Goal: Task Accomplishment & Management: Manage account settings

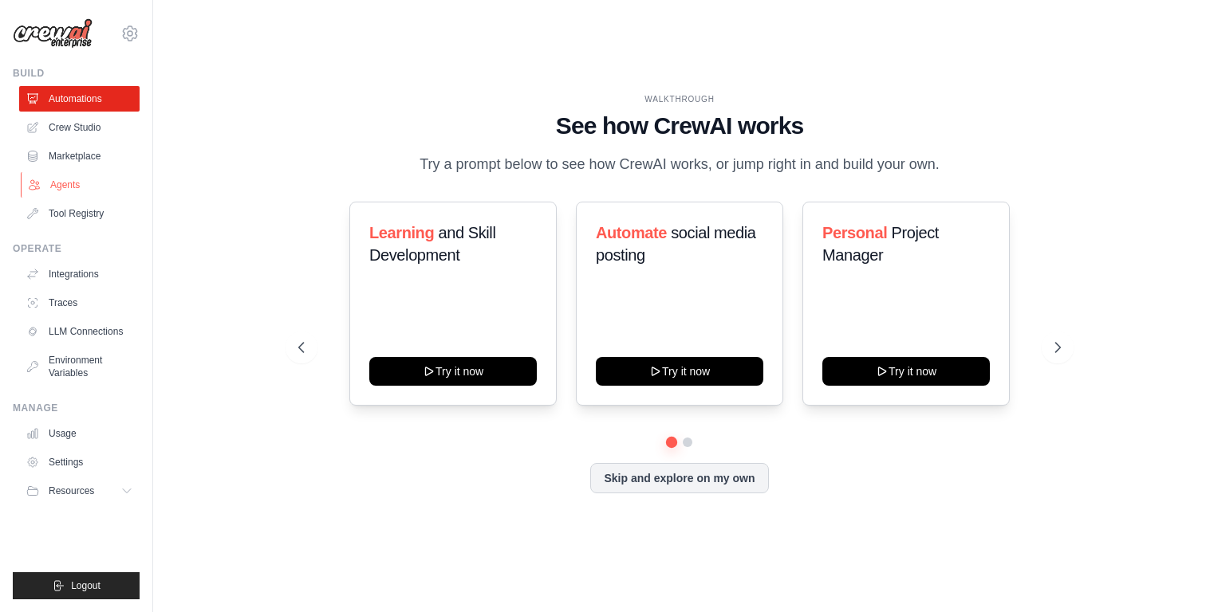
click at [73, 191] on link "Agents" at bounding box center [81, 185] width 120 height 26
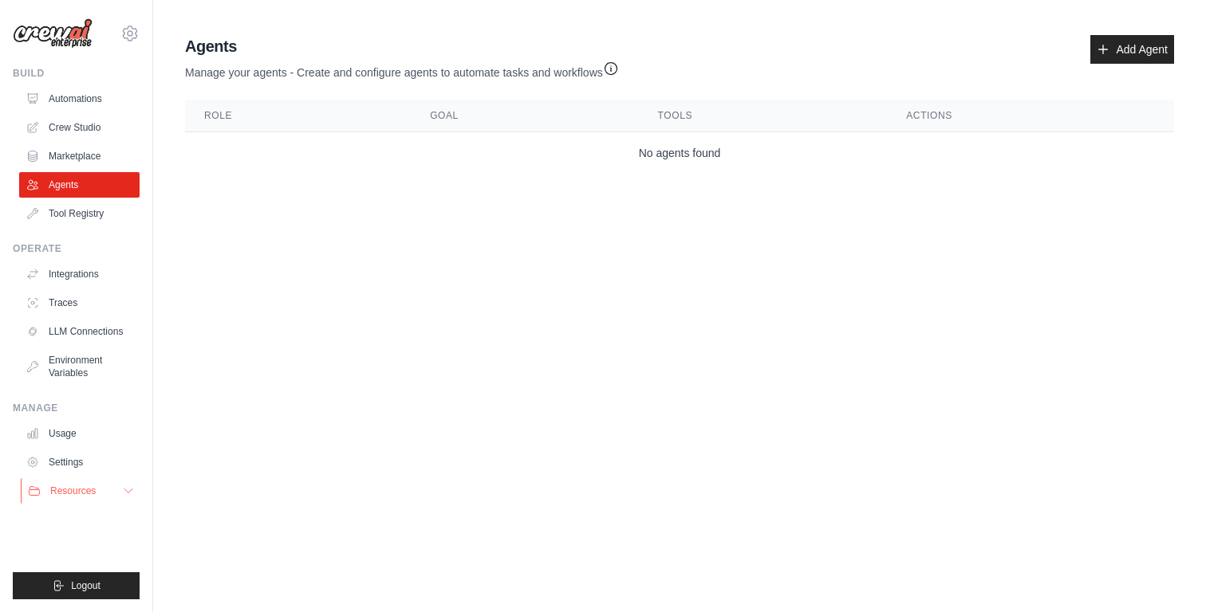
click at [81, 486] on span "Resources" at bounding box center [72, 491] width 45 height 13
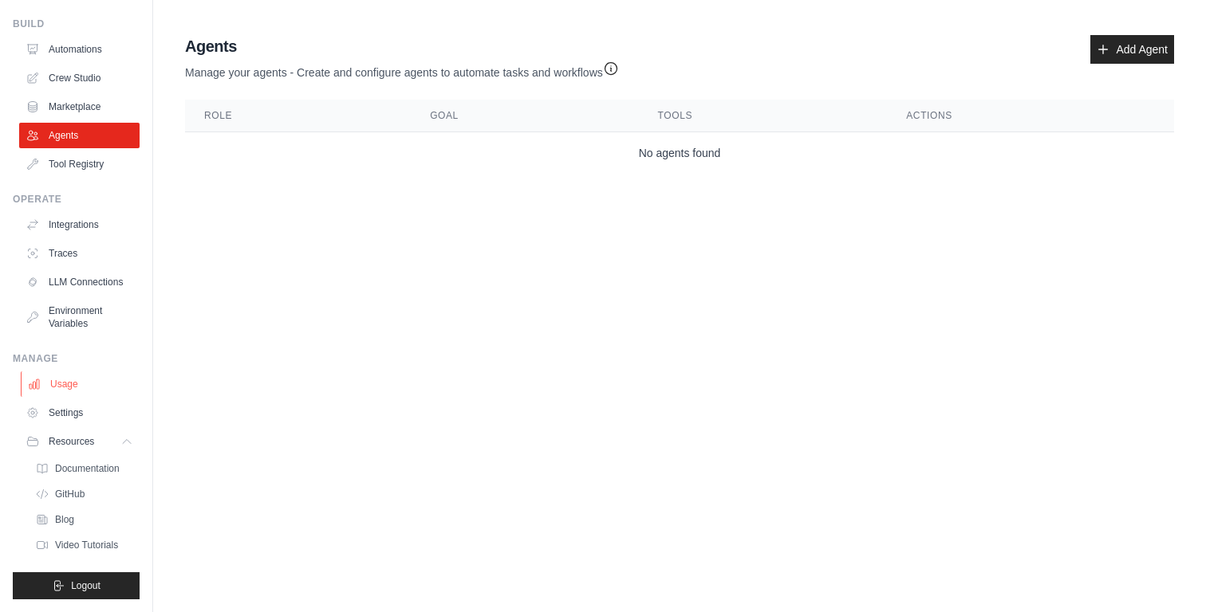
click at [71, 388] on link "Usage" at bounding box center [81, 385] width 120 height 26
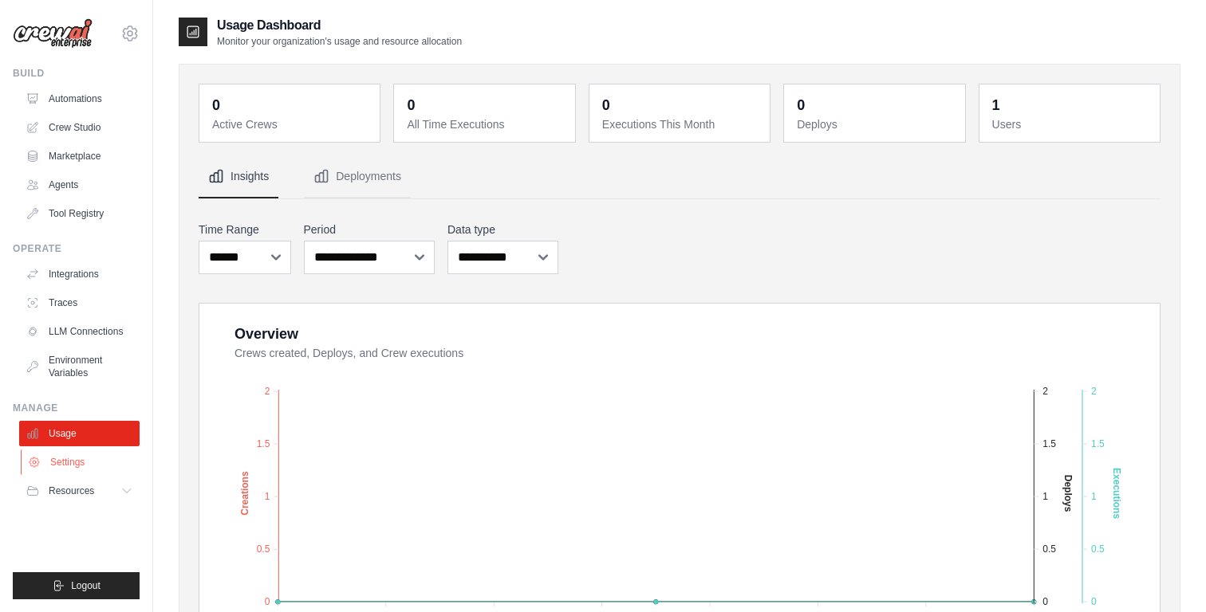
click at [85, 465] on link "Settings" at bounding box center [81, 463] width 120 height 26
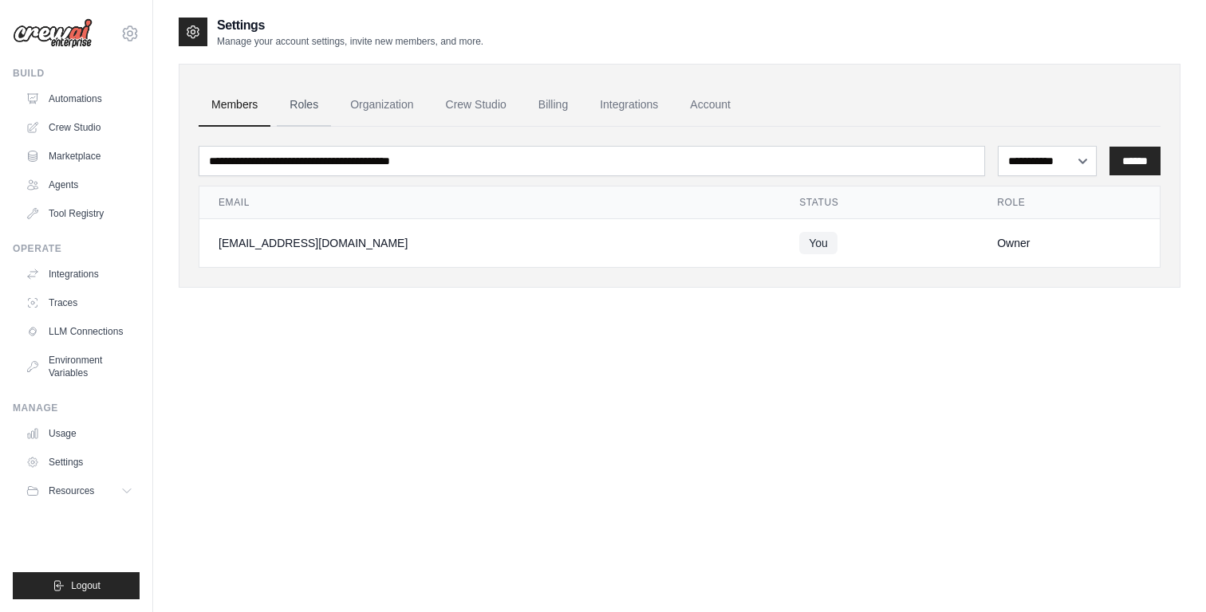
click at [293, 99] on link "Roles" at bounding box center [304, 105] width 54 height 43
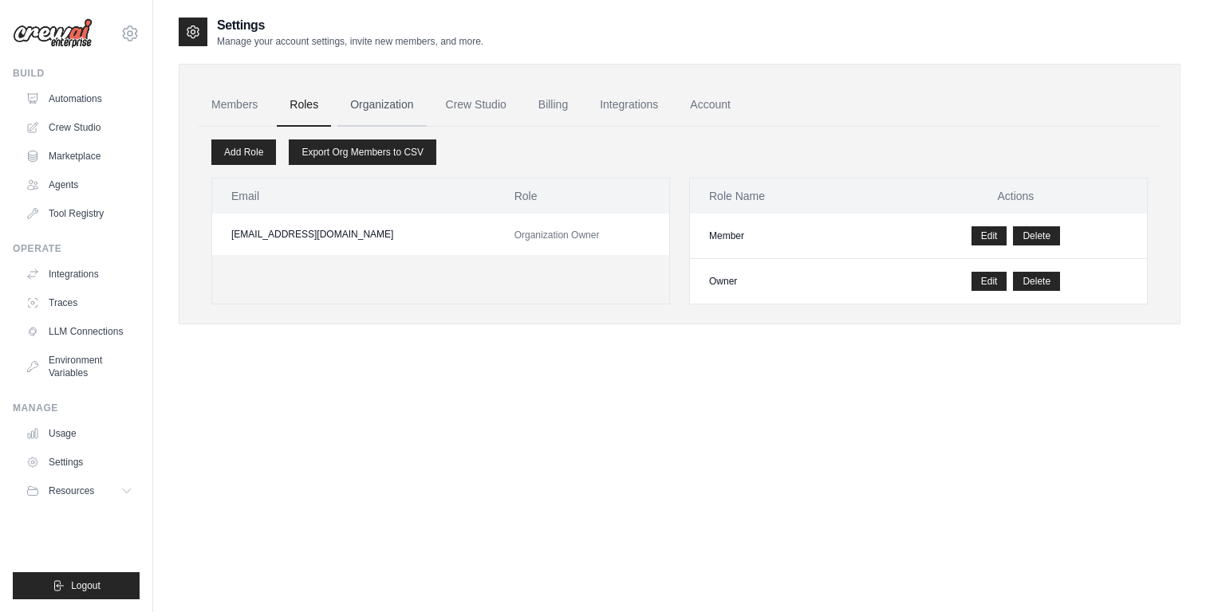
click at [392, 103] on link "Organization" at bounding box center [381, 105] width 89 height 43
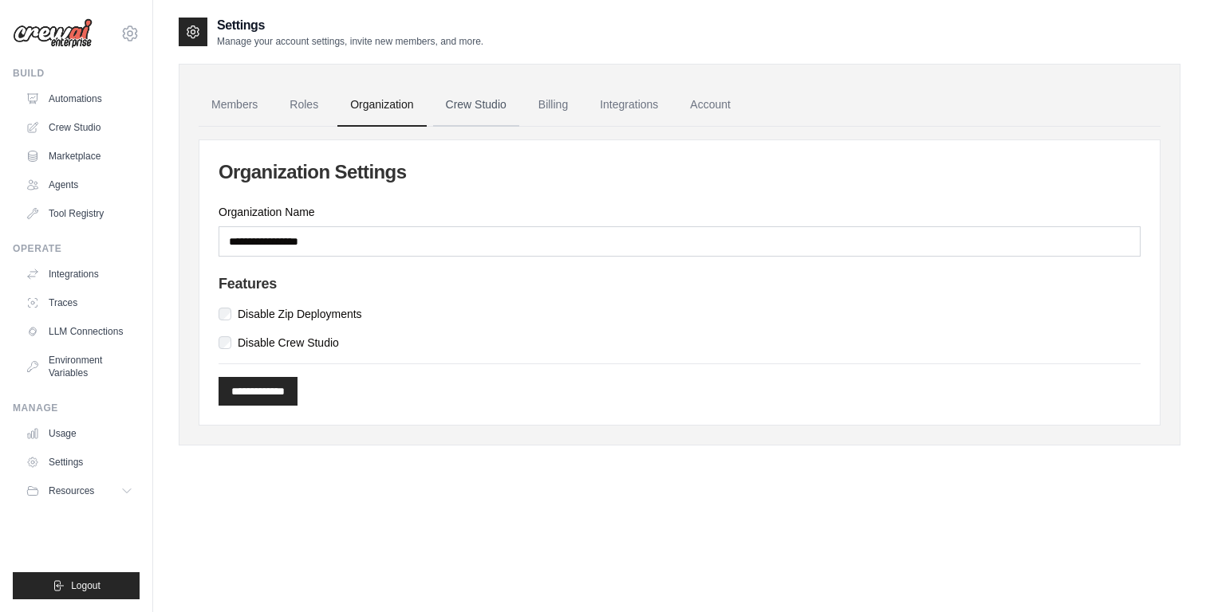
click at [498, 100] on link "Crew Studio" at bounding box center [476, 105] width 86 height 43
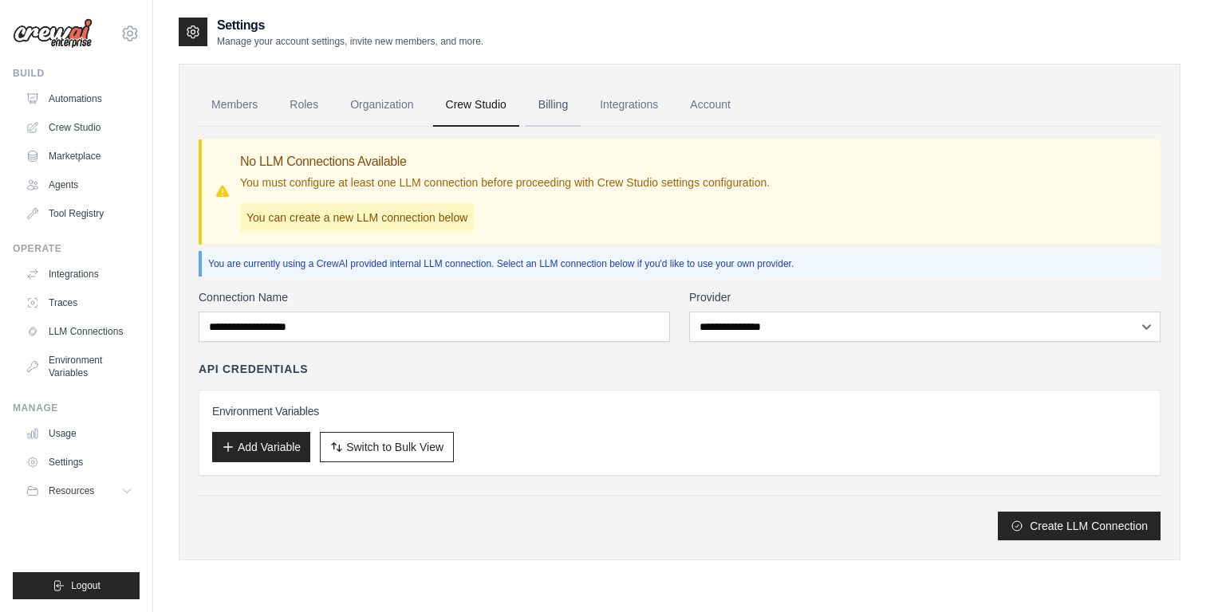
click at [566, 109] on link "Billing" at bounding box center [552, 105] width 55 height 43
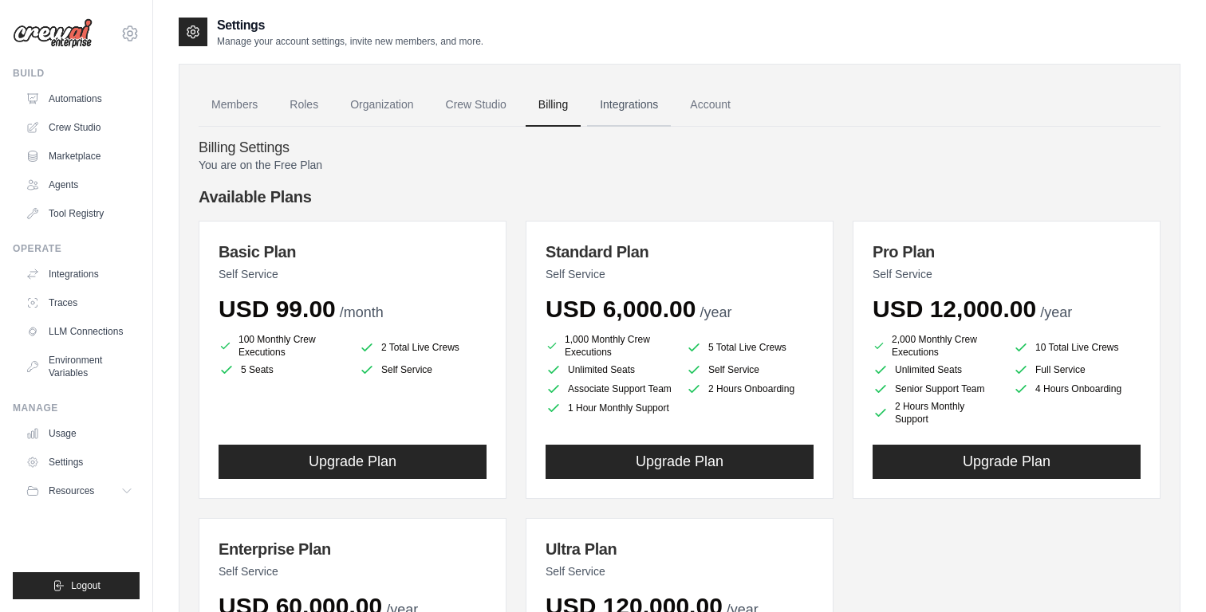
click at [650, 112] on link "Integrations" at bounding box center [629, 105] width 84 height 43
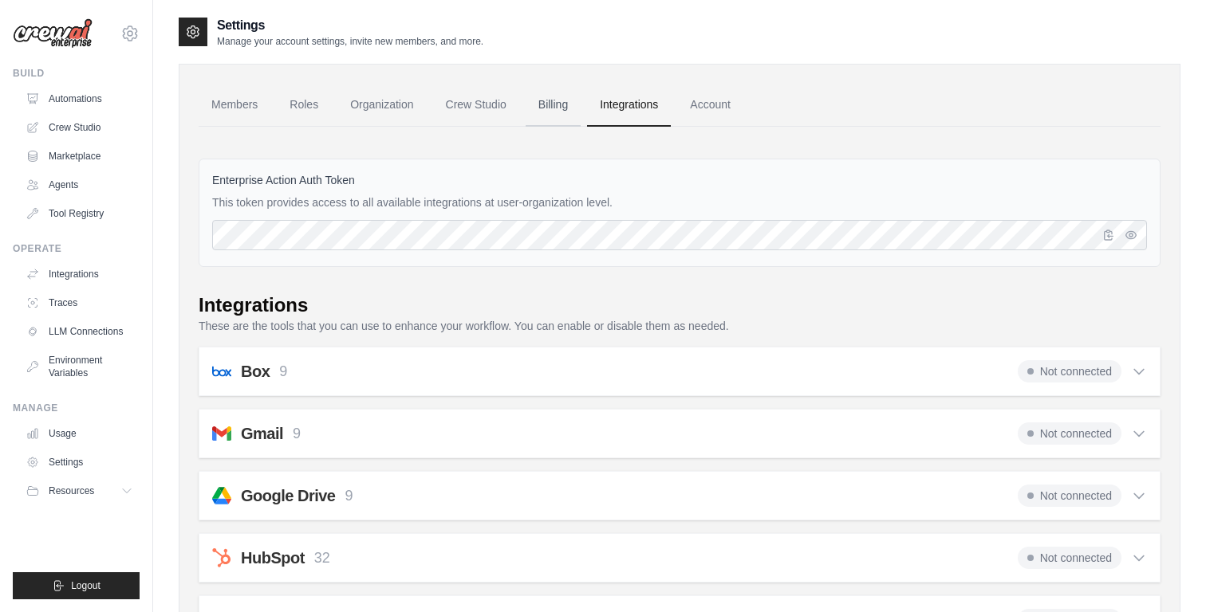
click at [566, 101] on link "Billing" at bounding box center [552, 105] width 55 height 43
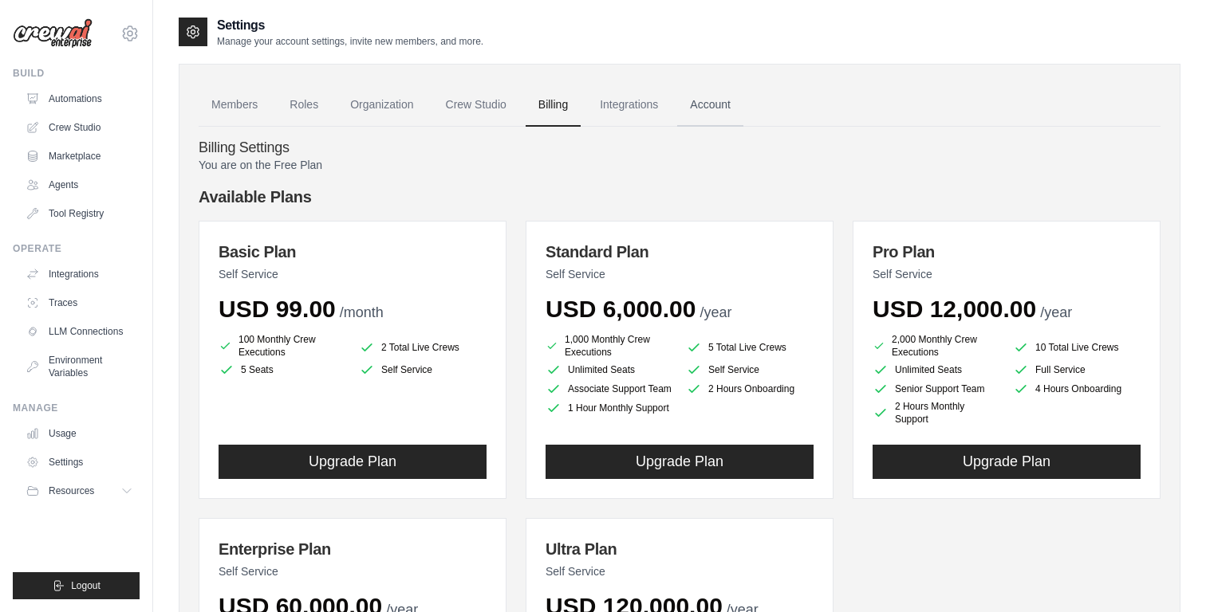
click at [725, 107] on link "Account" at bounding box center [710, 105] width 66 height 43
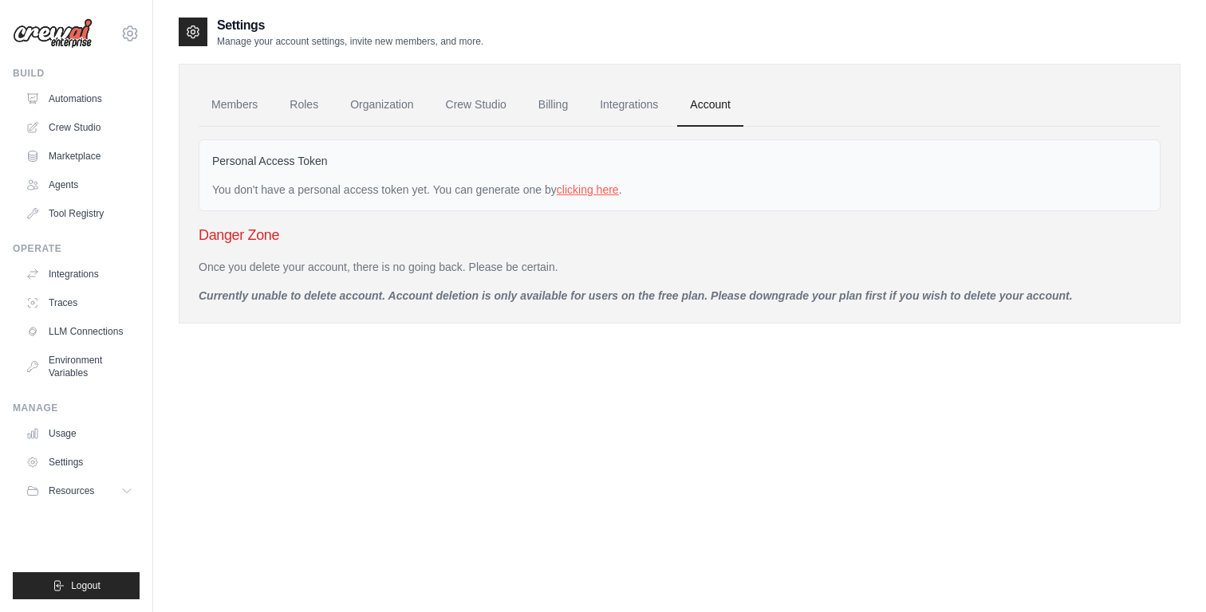
click at [616, 191] on link "clicking here" at bounding box center [588, 189] width 62 height 13
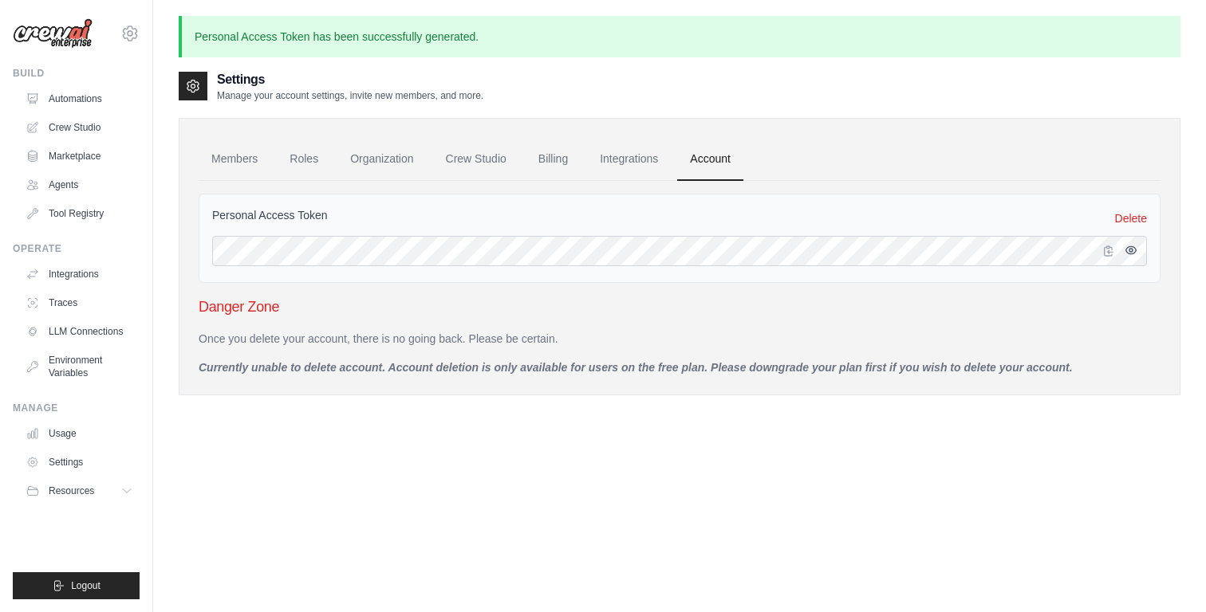
click at [1138, 254] on button "button" at bounding box center [1130, 250] width 19 height 19
